Goal: Book appointment/travel/reservation

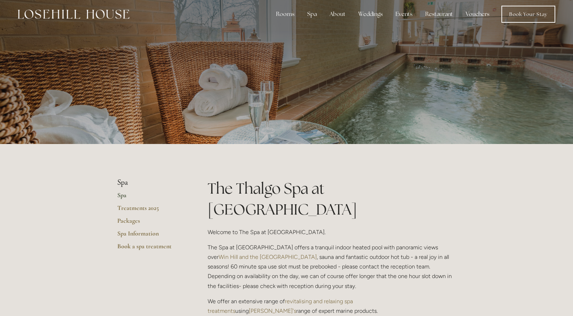
scroll to position [4, 0]
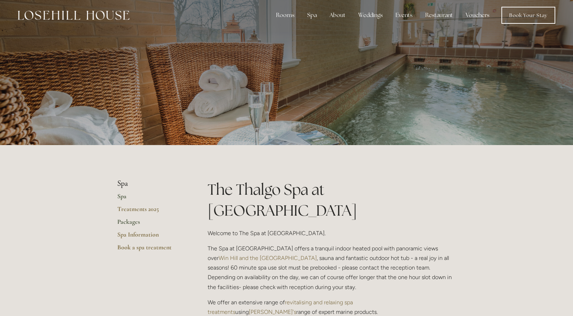
click at [133, 223] on link "Packages" at bounding box center [151, 224] width 68 height 13
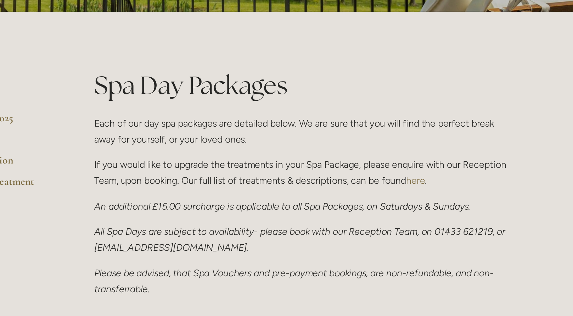
scroll to position [129, 0]
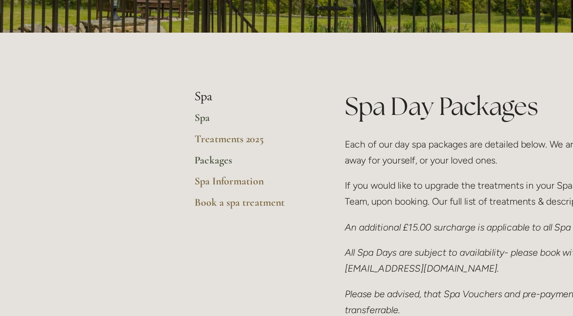
click at [120, 71] on link "Spa" at bounding box center [151, 73] width 68 height 13
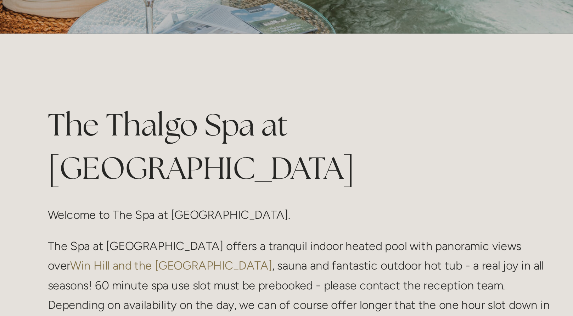
scroll to position [132, 0]
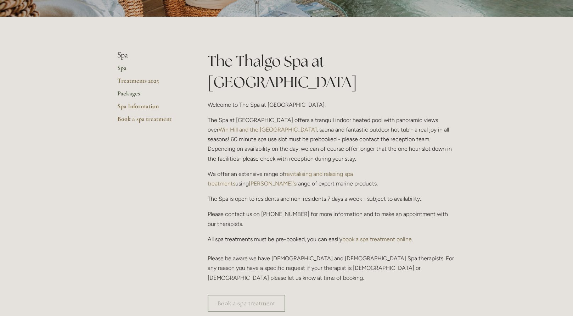
click at [124, 92] on link "Packages" at bounding box center [151, 95] width 68 height 13
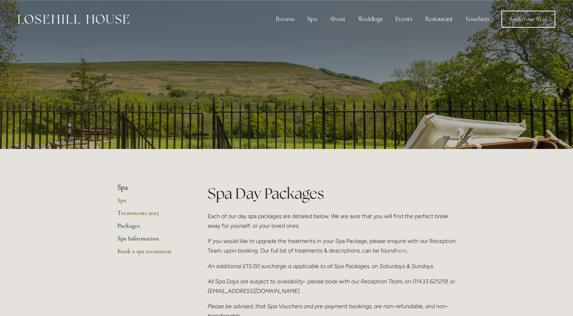
click at [131, 238] on link "Spa Information" at bounding box center [151, 240] width 68 height 13
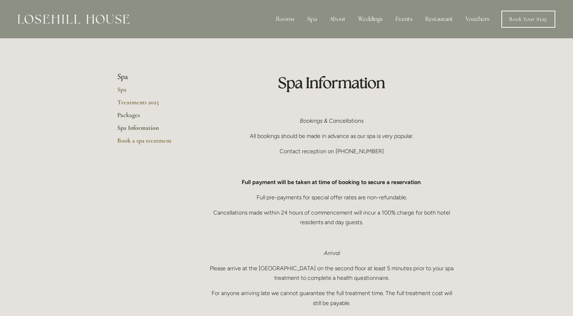
click at [127, 117] on link "Packages" at bounding box center [151, 117] width 68 height 13
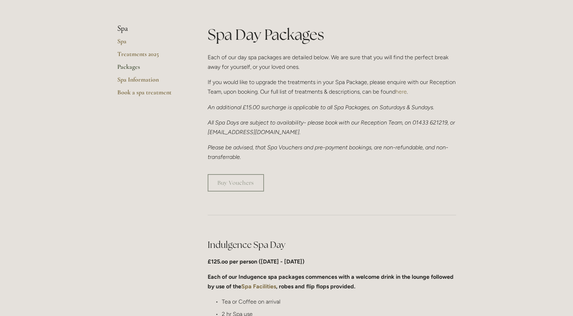
scroll to position [158, 0]
click at [140, 56] on link "Treatments 2025" at bounding box center [151, 56] width 68 height 13
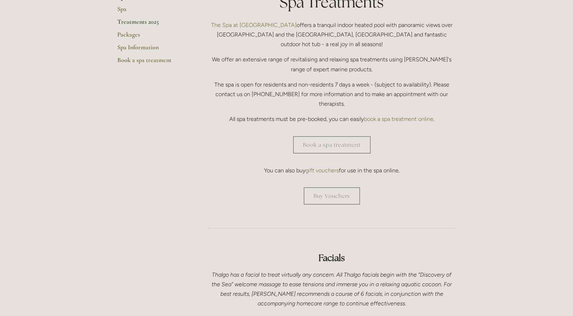
scroll to position [169, 0]
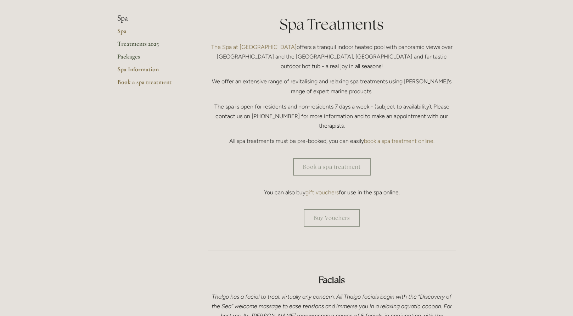
click at [128, 54] on link "Packages" at bounding box center [151, 58] width 68 height 13
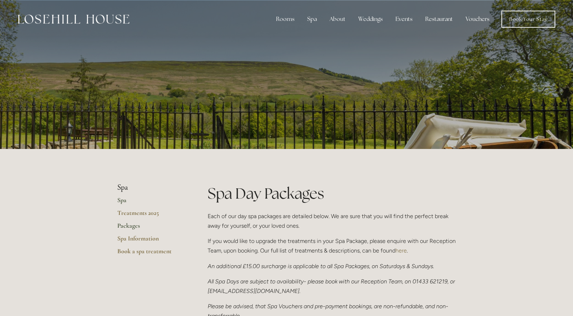
click at [122, 202] on link "Spa" at bounding box center [151, 202] width 68 height 13
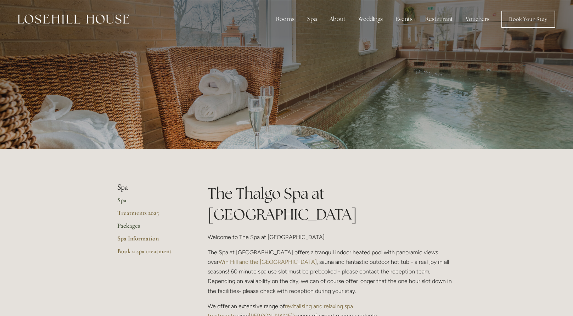
click at [128, 227] on link "Packages" at bounding box center [151, 227] width 68 height 13
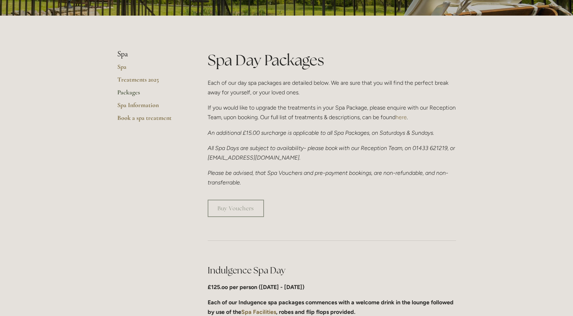
scroll to position [123, 0]
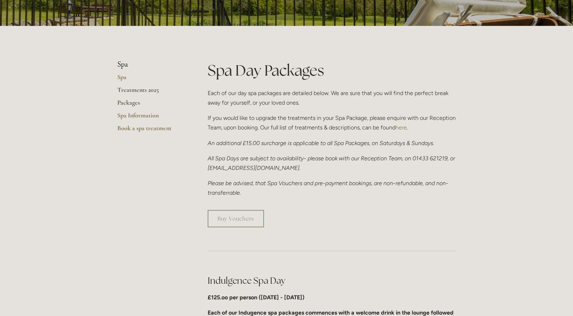
click at [145, 88] on link "Treatments 2025" at bounding box center [151, 92] width 68 height 13
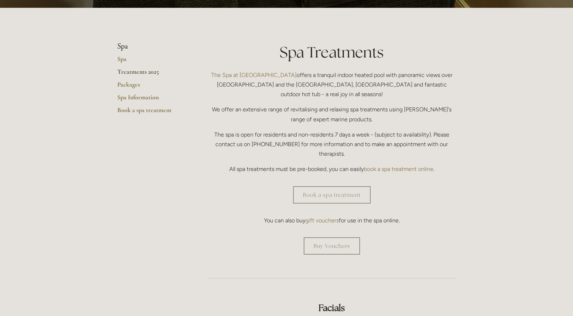
scroll to position [142, 0]
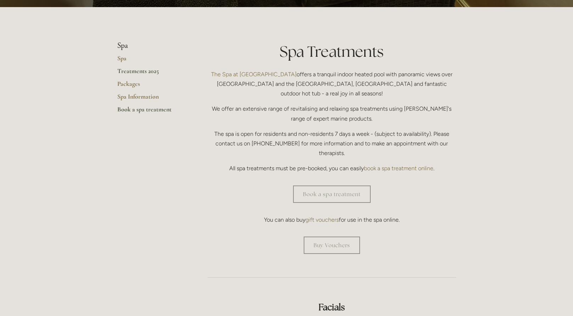
click at [153, 110] on link "Book a spa treatment" at bounding box center [151, 111] width 68 height 13
click at [135, 85] on link "Packages" at bounding box center [151, 86] width 68 height 13
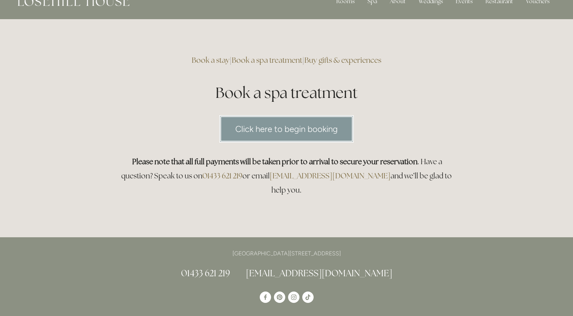
scroll to position [17, 0]
click at [256, 129] on link "Click here to begin booking" at bounding box center [286, 128] width 134 height 27
